Goal: Find specific page/section: Find specific page/section

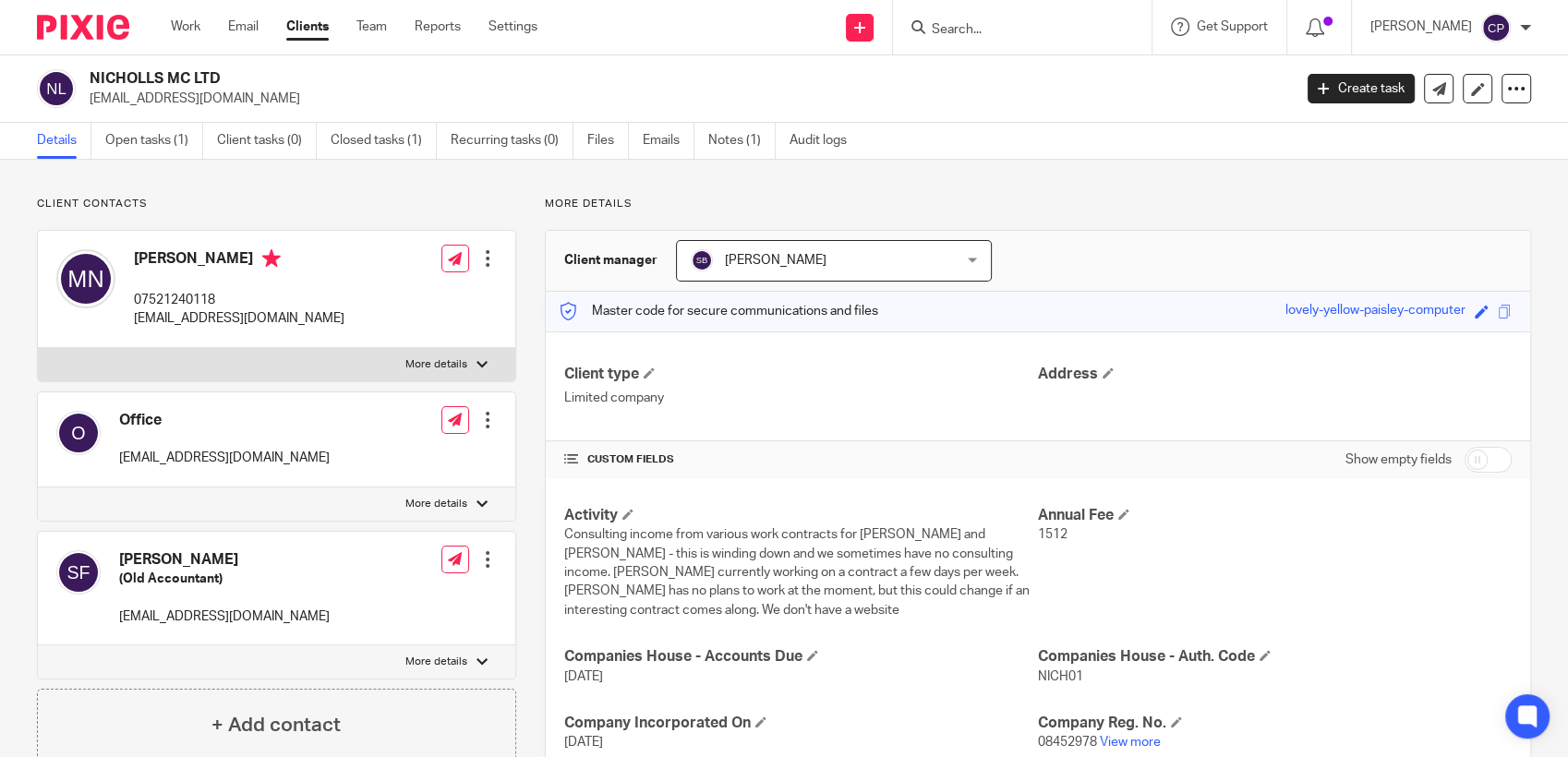
click at [802, 29] on input "Search" at bounding box center [1013, 30] width 167 height 17
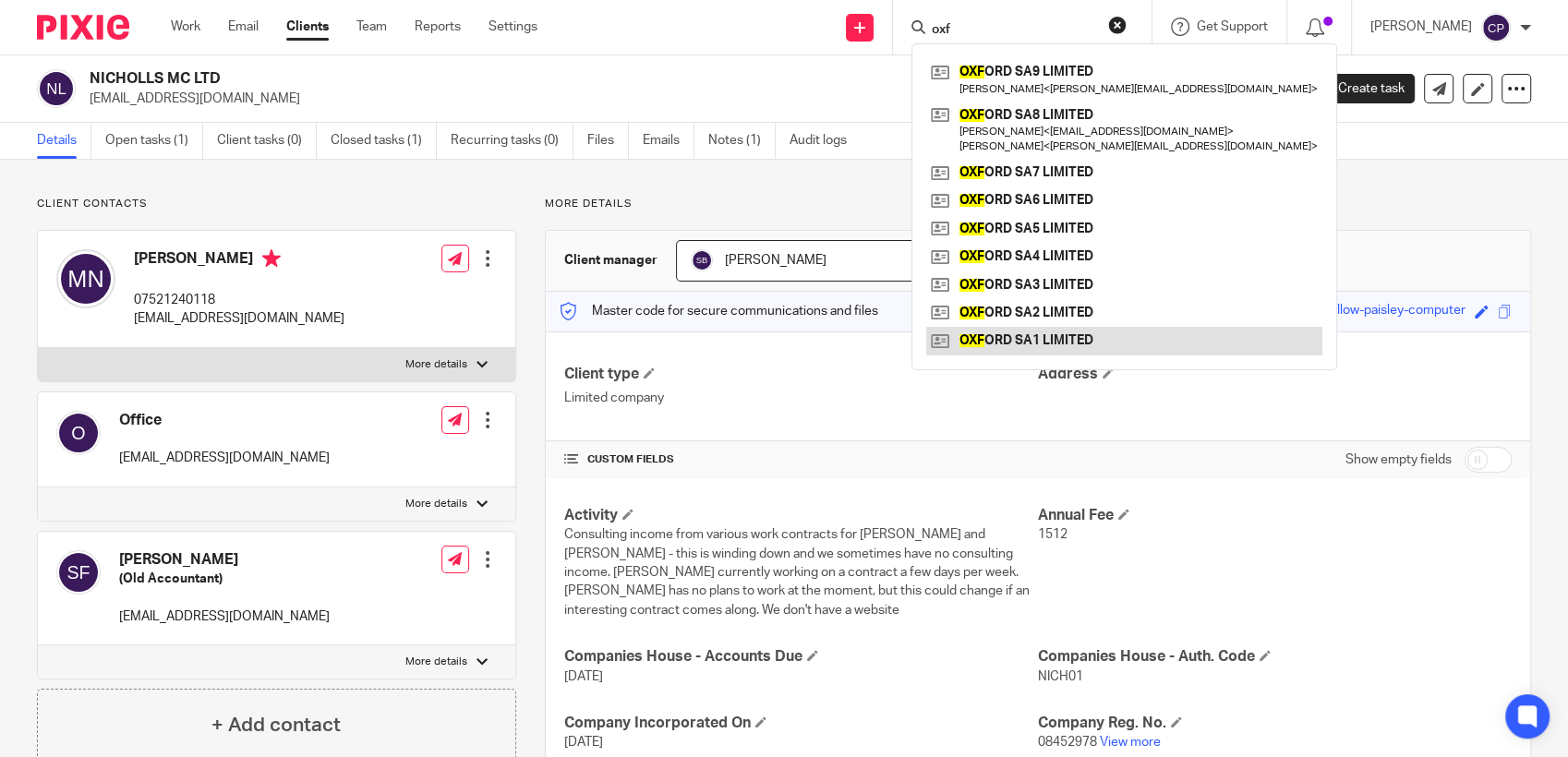
type input "oxf"
click at [802, 333] on link at bounding box center [1124, 340] width 396 height 27
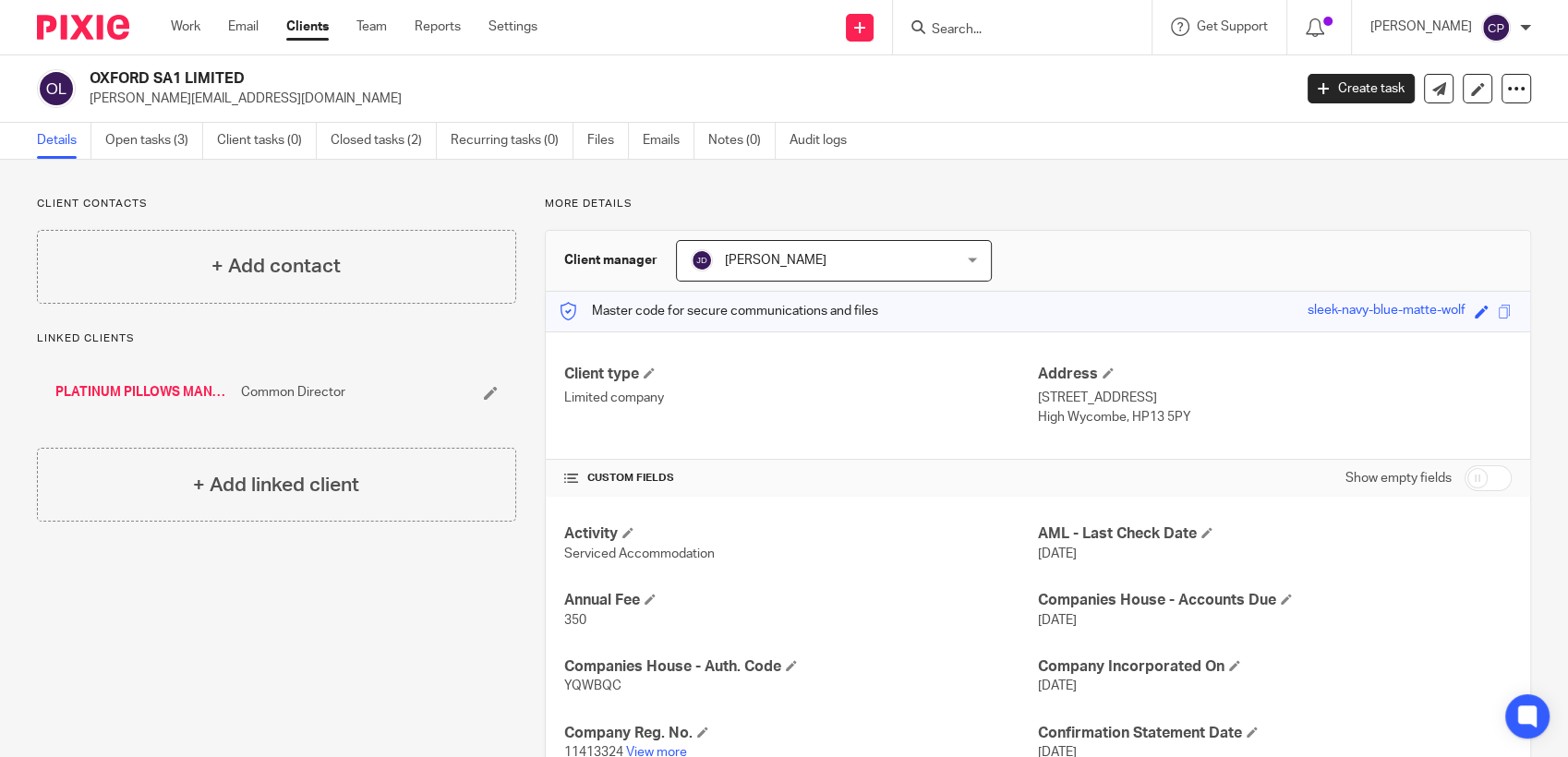
click at [156, 394] on link "PLATINUM PILLOWS MANAGEMENT SERVICES LTD" at bounding box center [144, 393] width 176 height 19
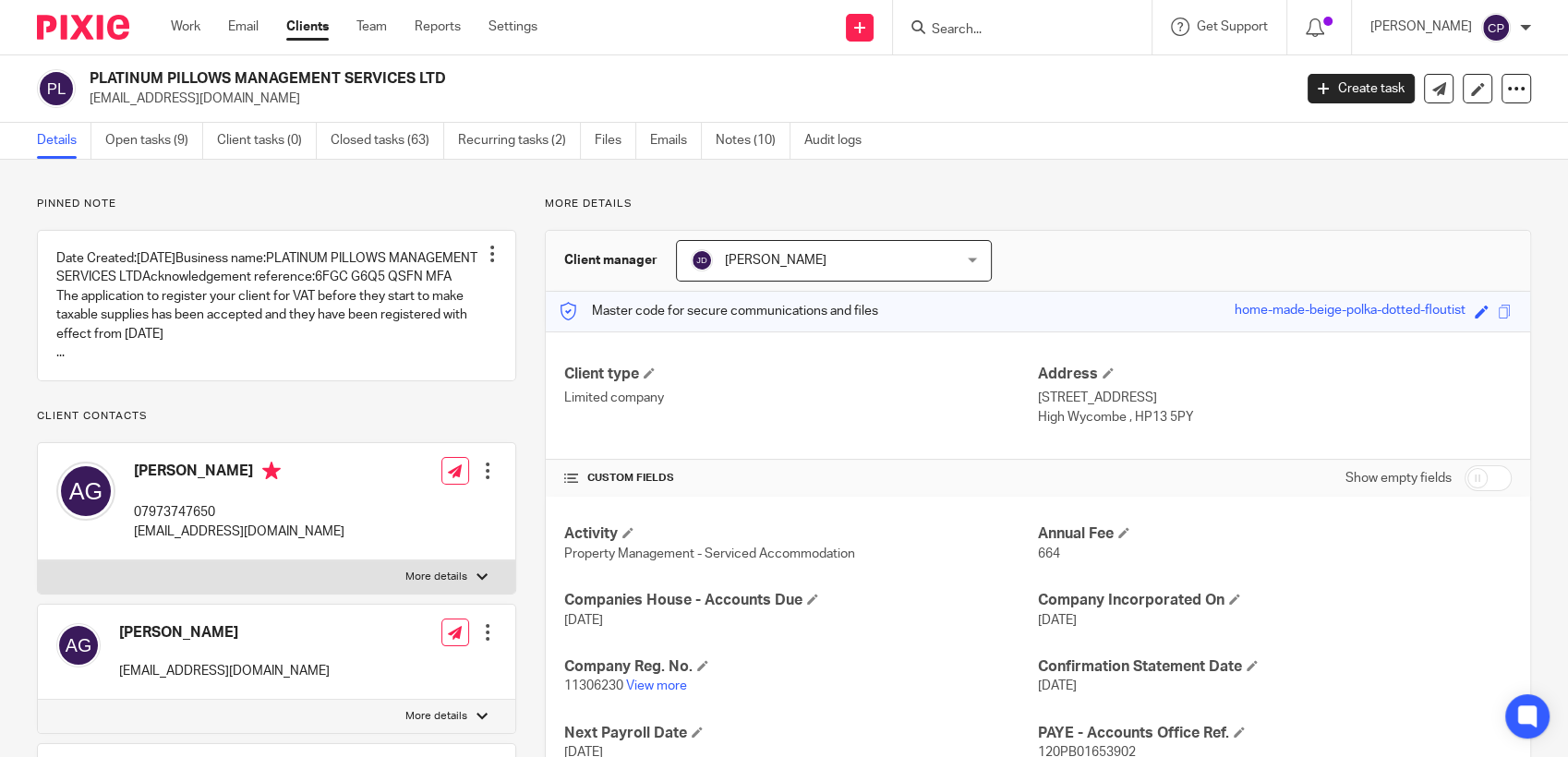
click at [980, 26] on input "Search" at bounding box center [1013, 30] width 167 height 17
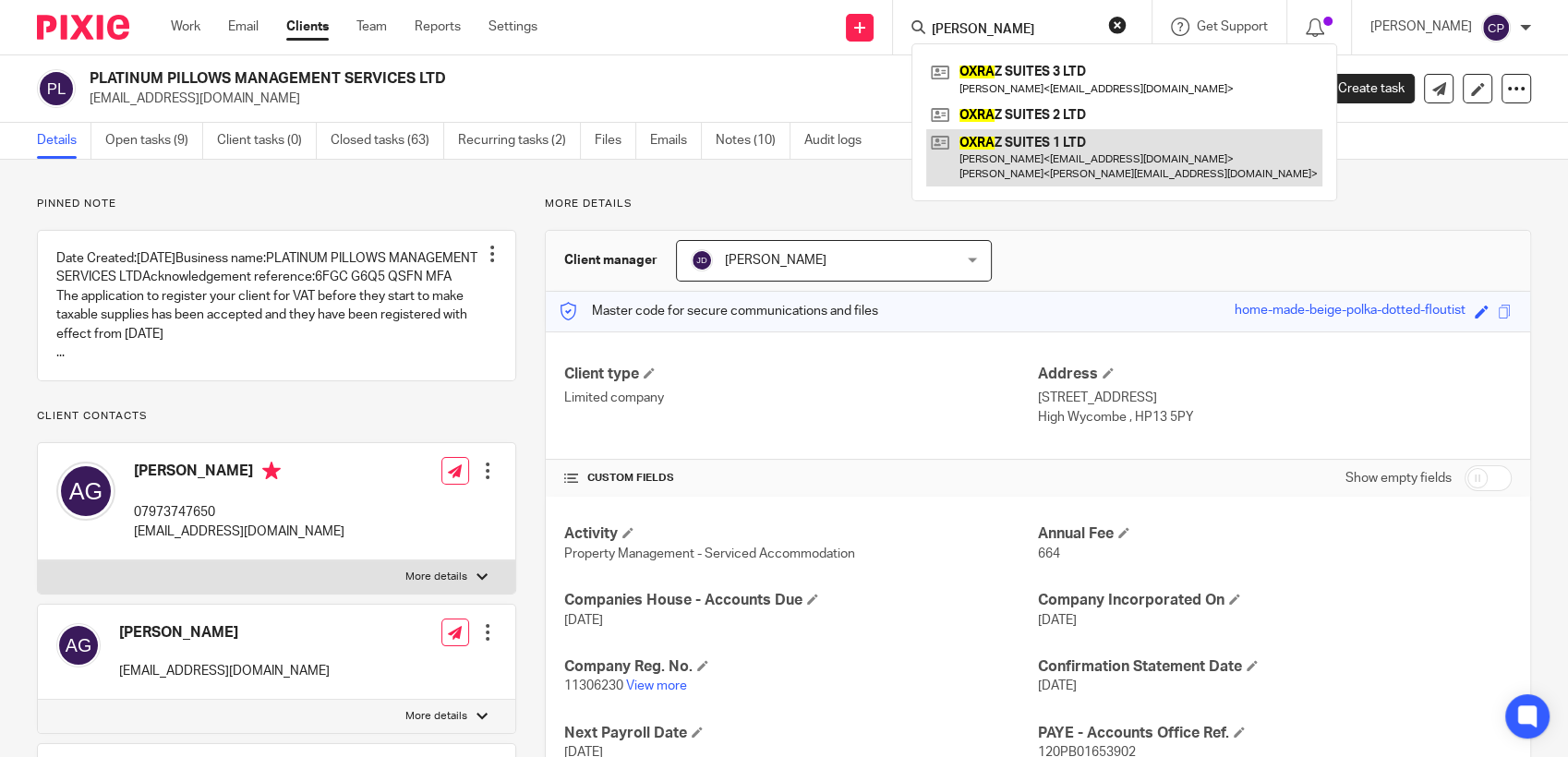
type input "[PERSON_NAME]"
click at [1008, 166] on link at bounding box center [1124, 158] width 396 height 57
